Goal: Information Seeking & Learning: Understand process/instructions

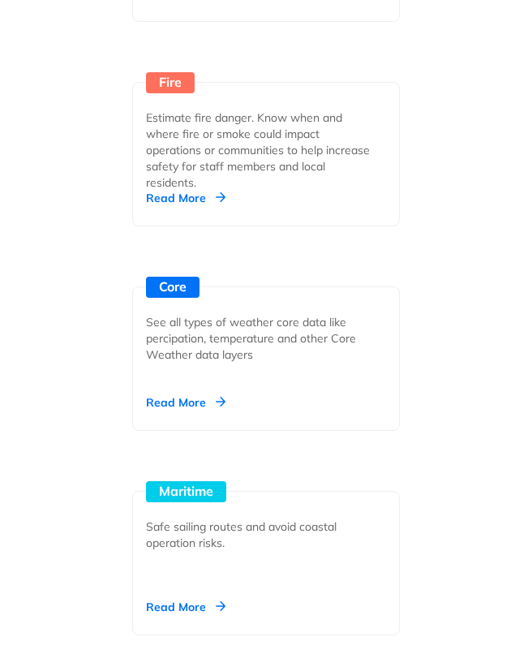
scroll to position [2821, 0]
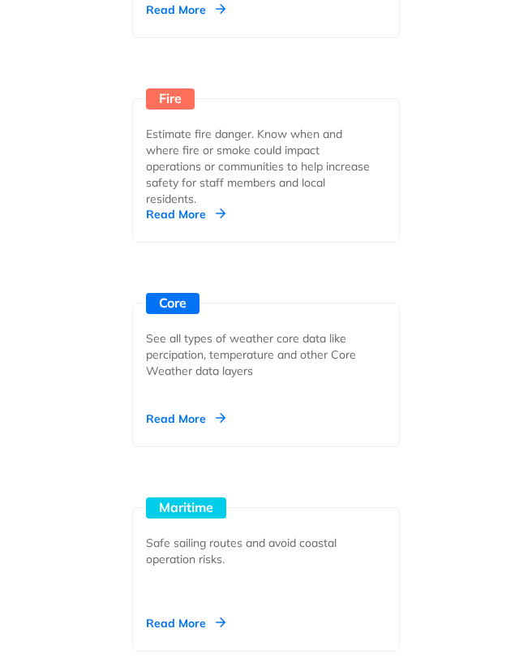
click at [194, 415] on div "Read More" at bounding box center [186, 419] width 80 height 16
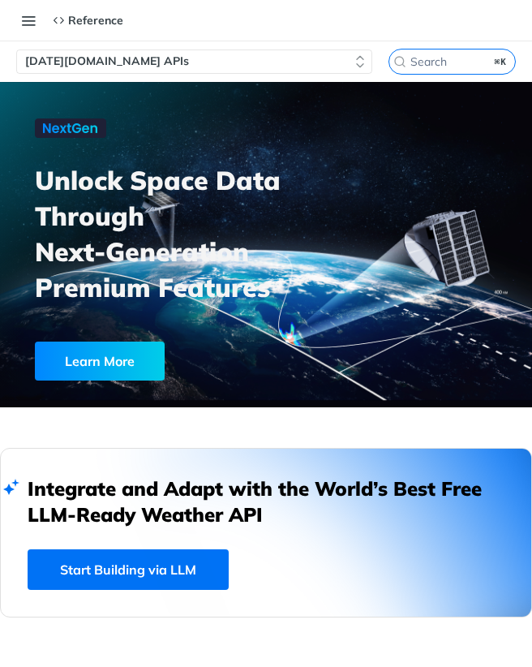
scroll to position [0, 0]
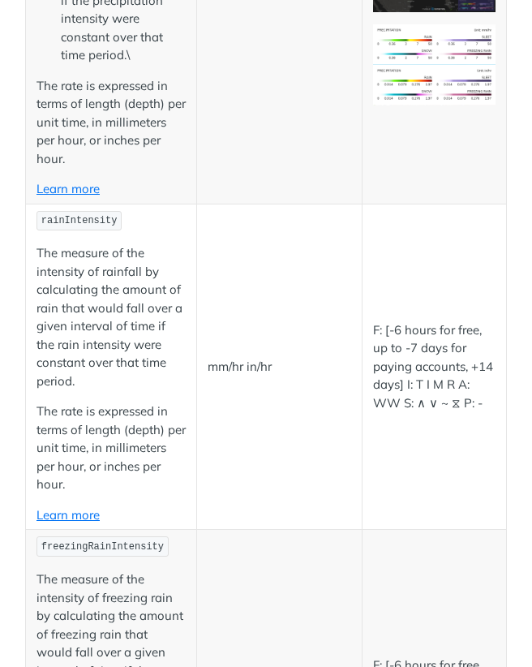
scroll to position [2552, 0]
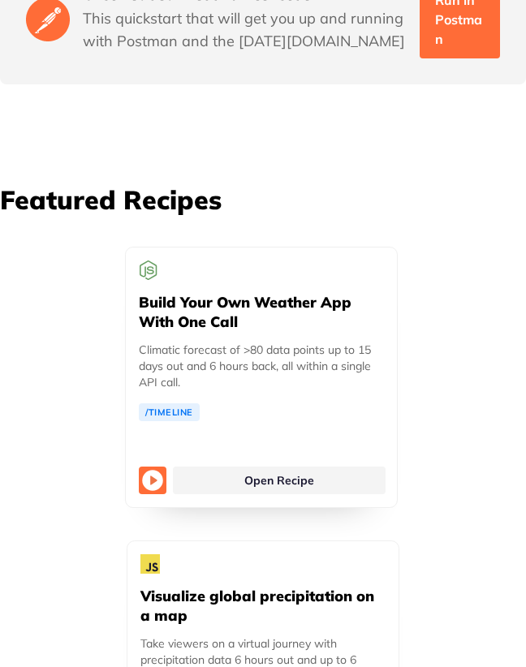
scroll to position [6020, 0]
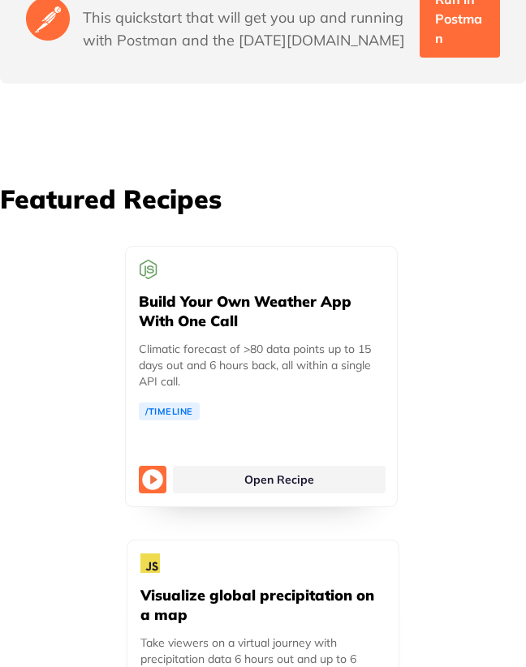
click at [312, 466] on link "Open Recipe" at bounding box center [279, 480] width 213 height 28
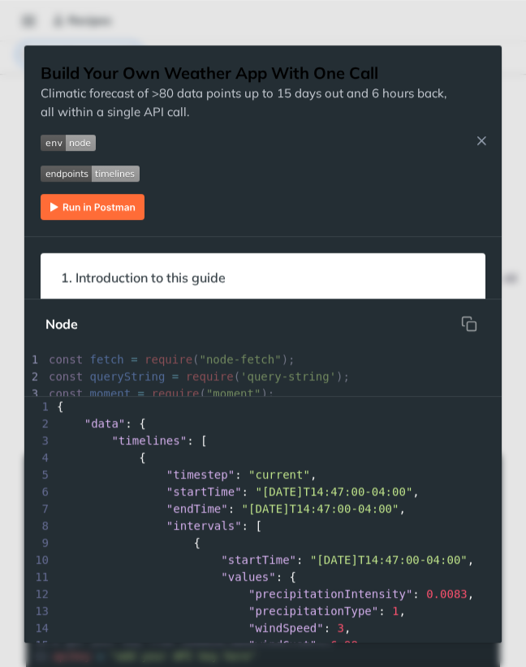
scroll to position [56, 0]
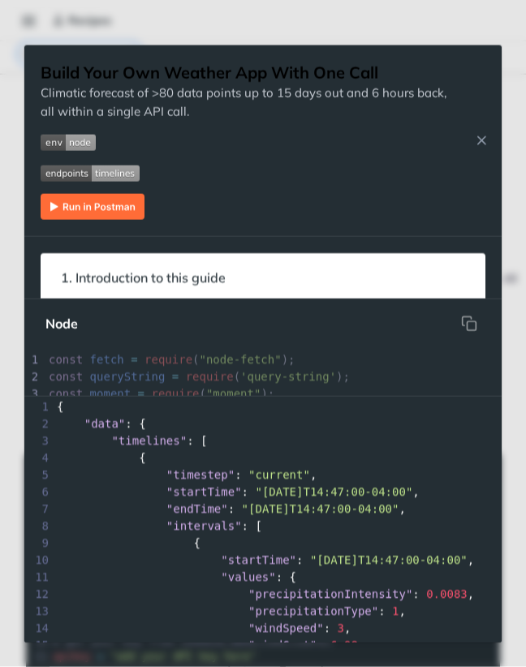
click at [483, 136] on icon "Close Recipe" at bounding box center [481, 140] width 15 height 15
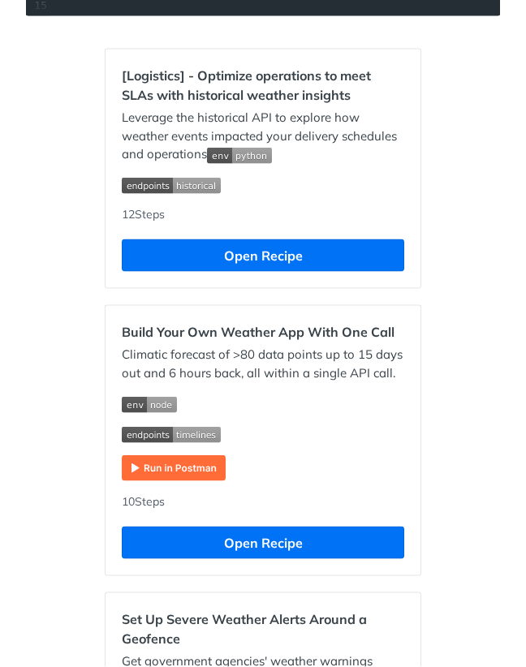
scroll to position [715, 0]
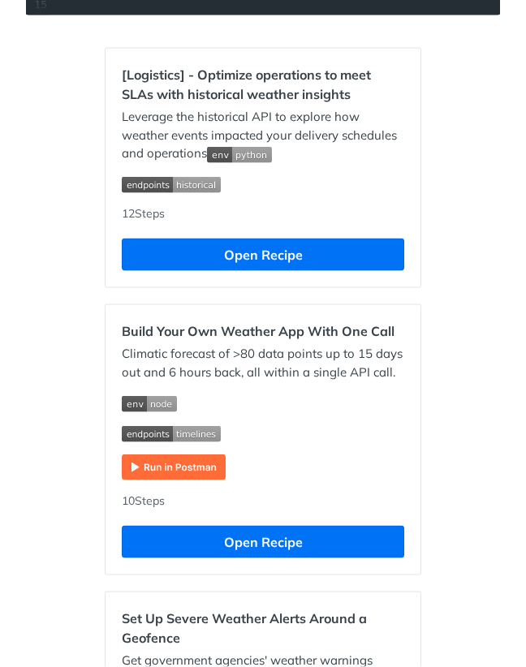
click at [161, 526] on button "Open Recipe" at bounding box center [263, 542] width 282 height 32
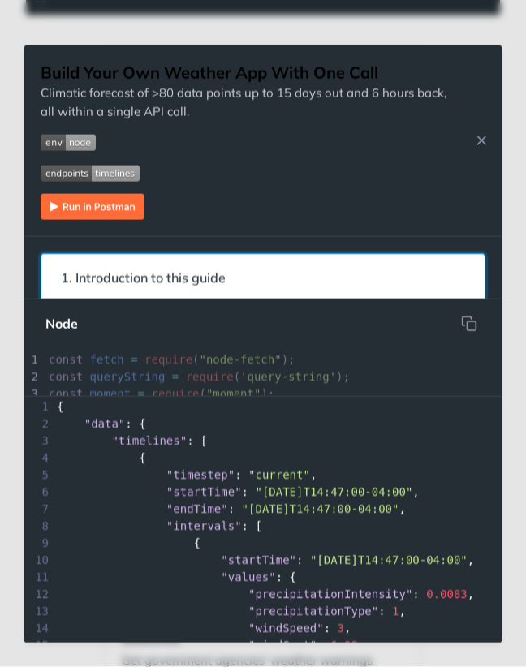
click at [169, 278] on span "1. Introduction to this guide" at bounding box center [143, 278] width 187 height 32
